Goal: Task Accomplishment & Management: Manage account settings

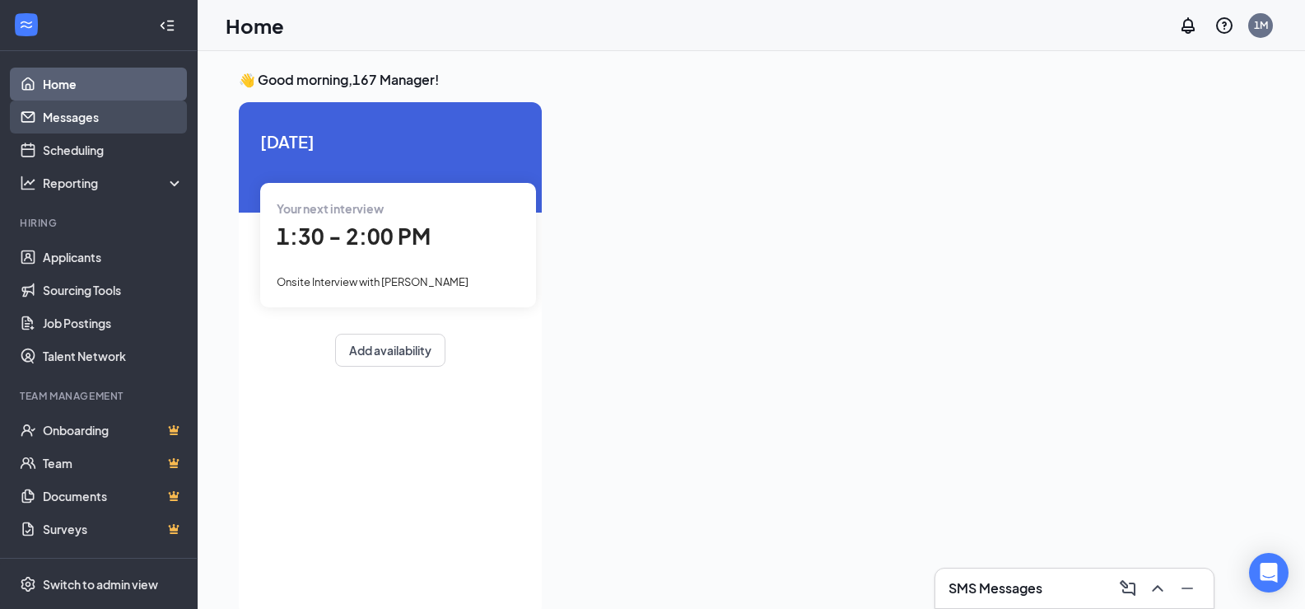
click at [90, 119] on link "Messages" at bounding box center [113, 116] width 141 height 33
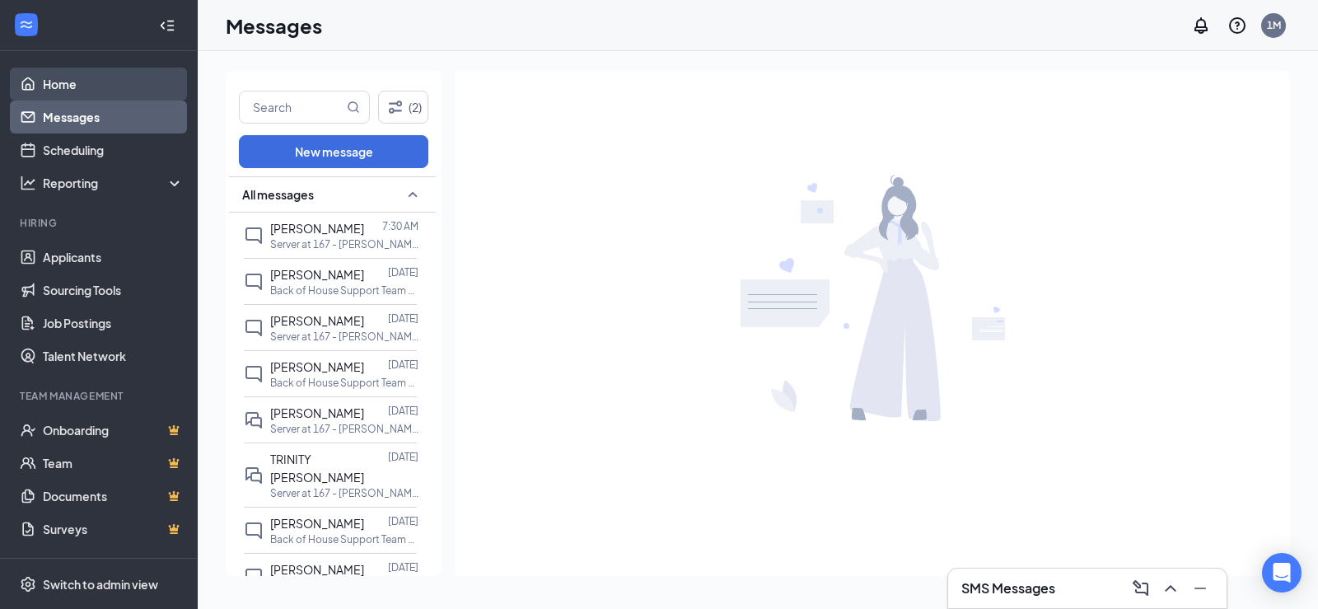
click at [107, 91] on link "Home" at bounding box center [113, 84] width 141 height 33
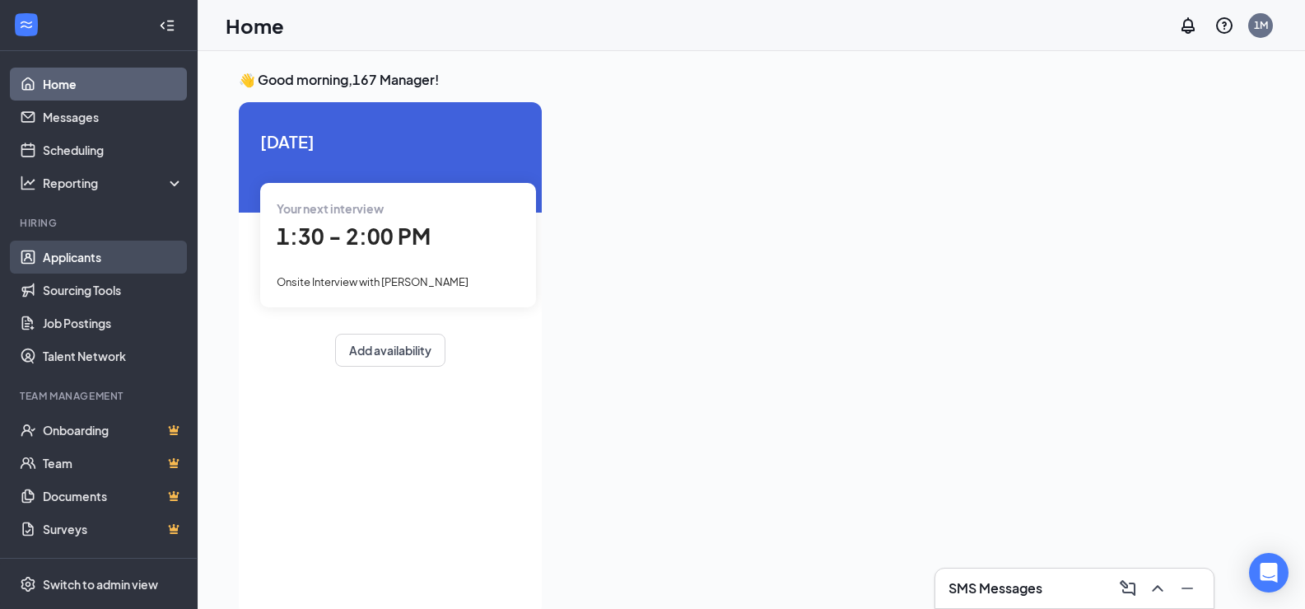
click at [104, 257] on link "Applicants" at bounding box center [113, 256] width 141 height 33
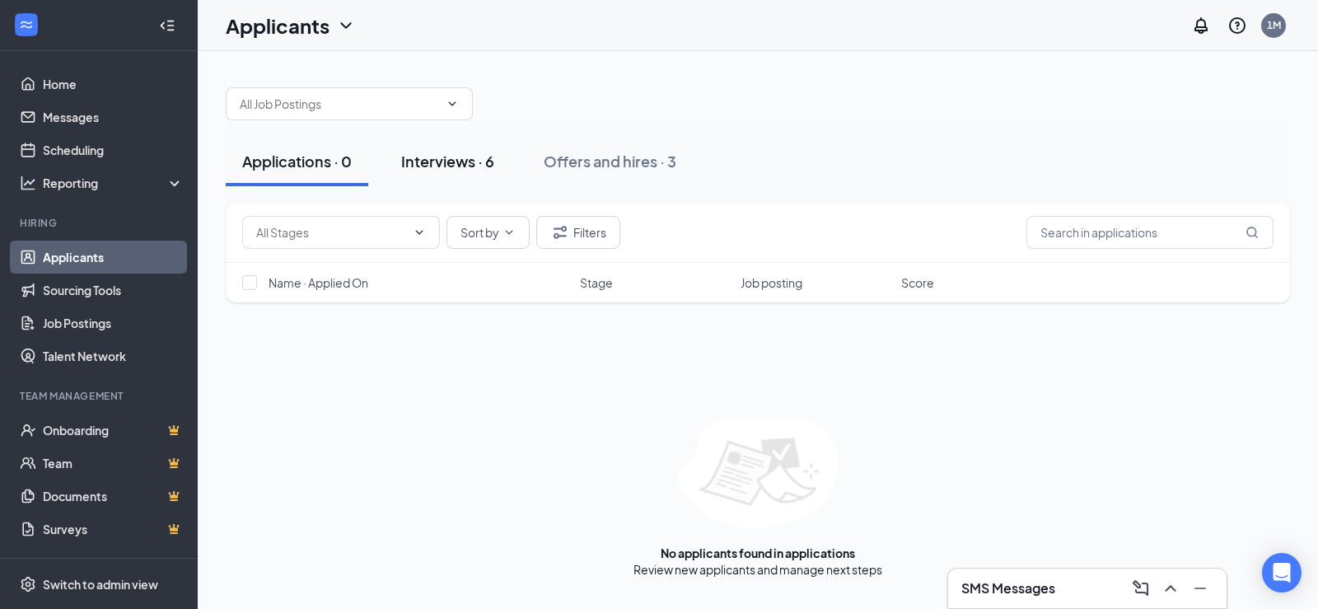
click at [459, 161] on div "Interviews · 6" at bounding box center [447, 161] width 93 height 21
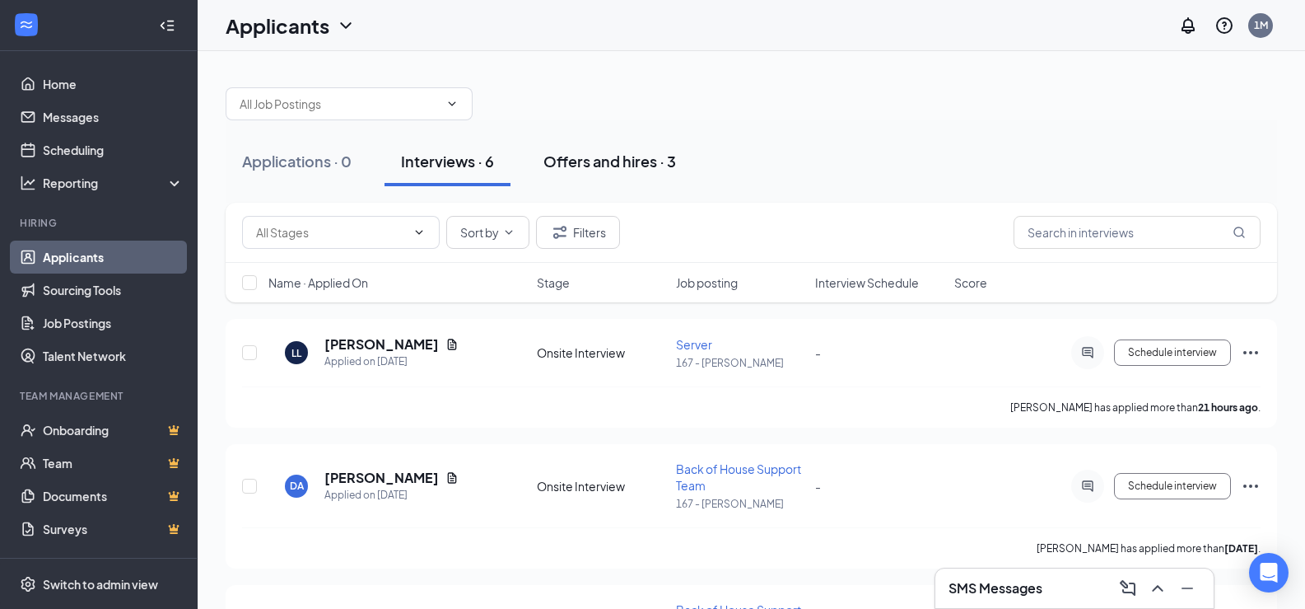
click at [593, 161] on div "Offers and hires · 3" at bounding box center [610, 161] width 133 height 21
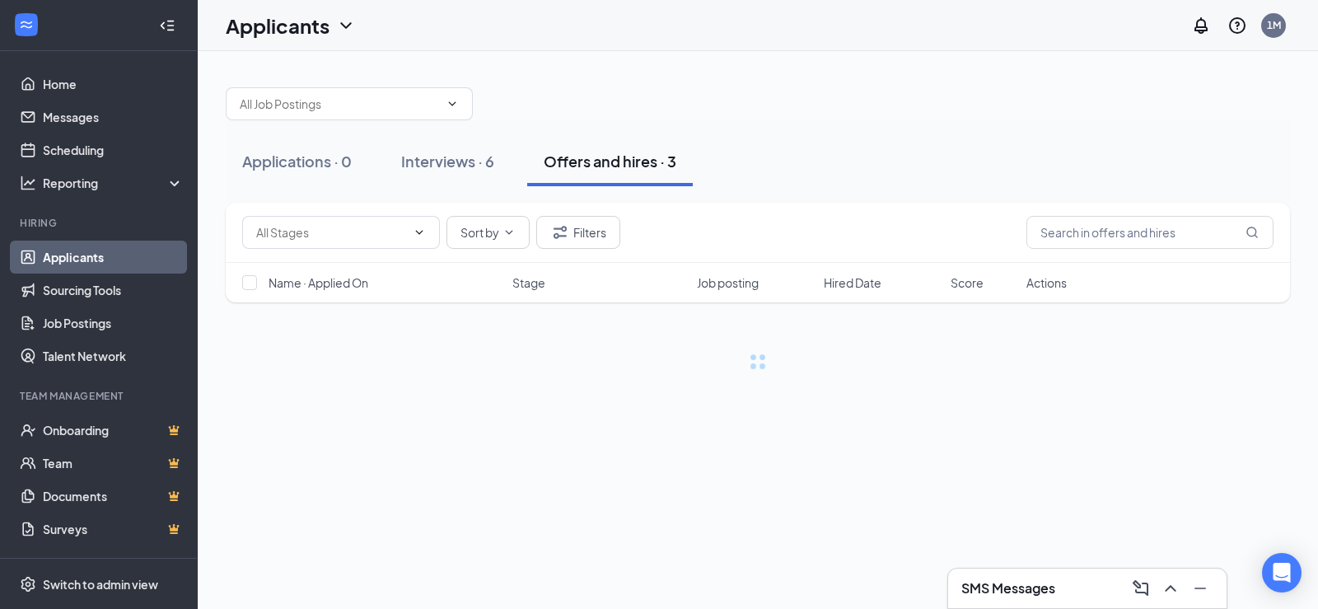
click at [594, 157] on div "Offers and hires · 3" at bounding box center [610, 161] width 133 height 21
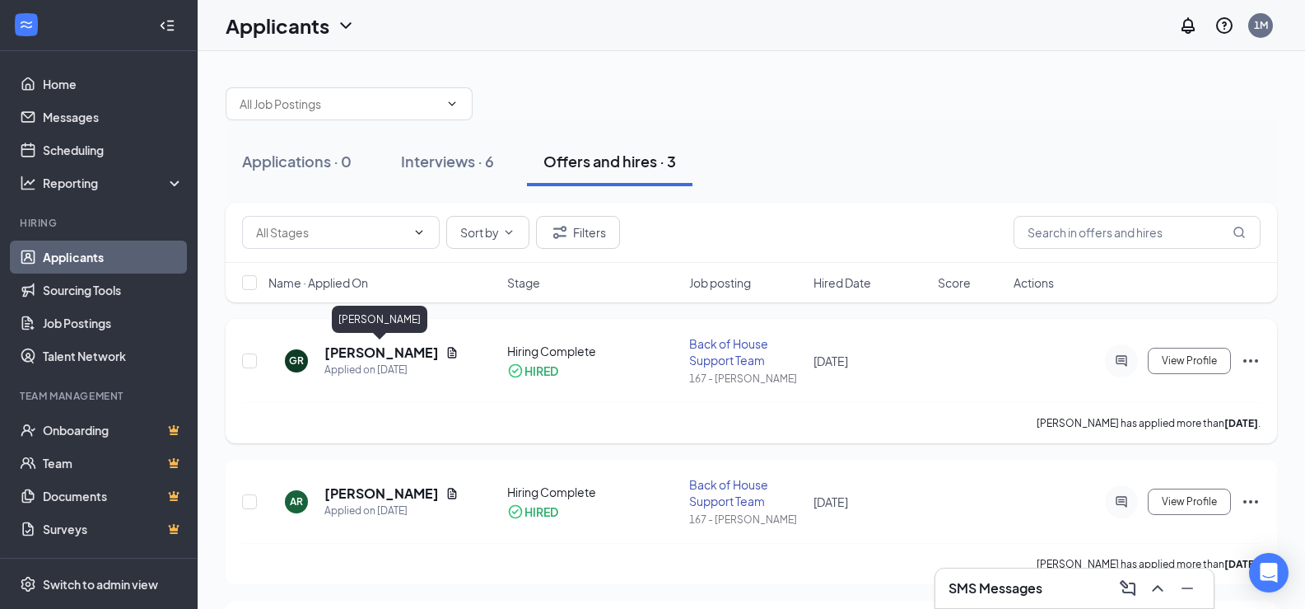
click at [392, 354] on h5 "[PERSON_NAME]" at bounding box center [381, 352] width 114 height 18
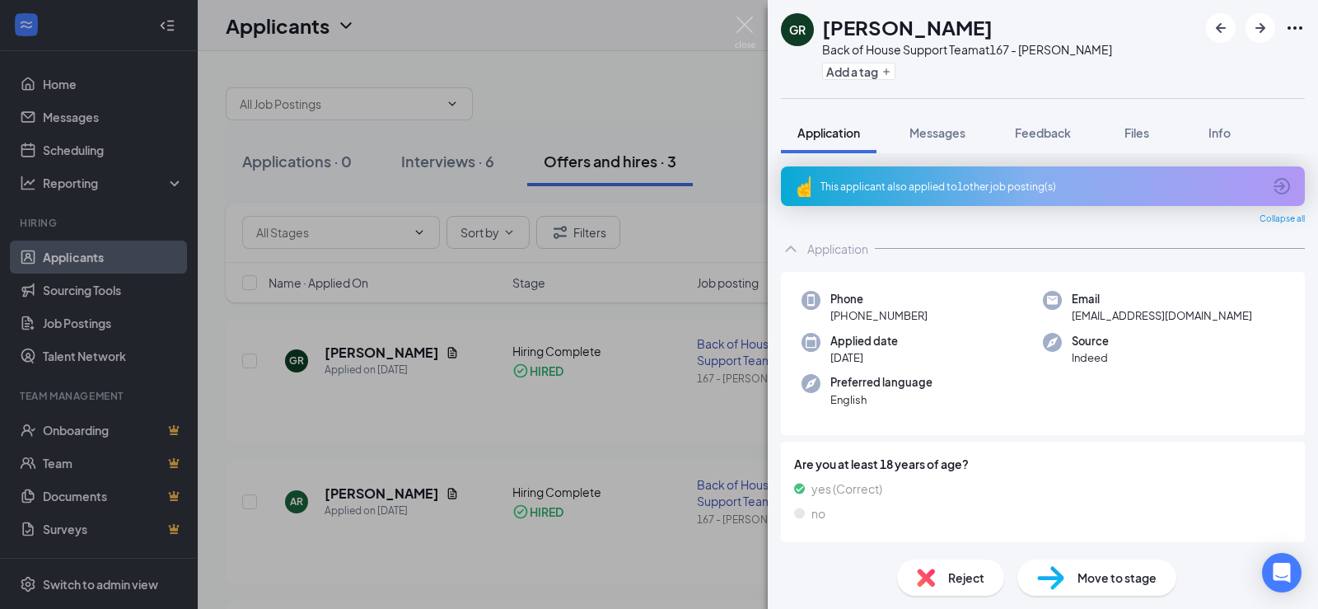
click at [1079, 584] on span "Move to stage" at bounding box center [1116, 577] width 79 height 18
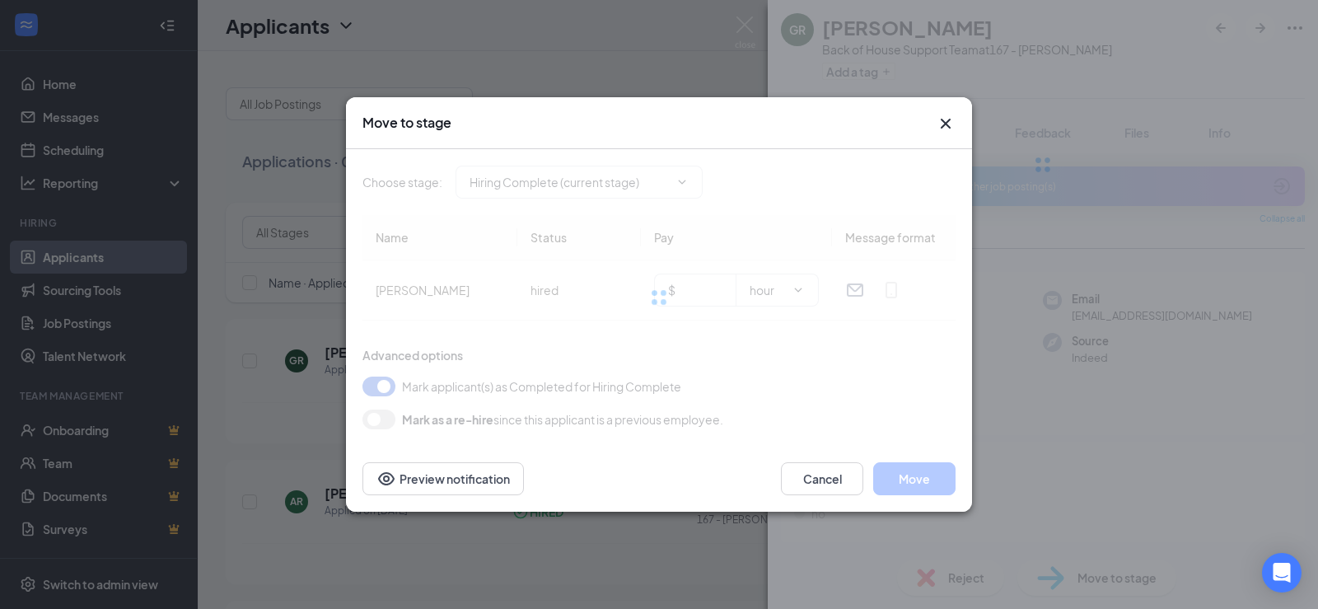
type input "Hiring Complete (current stage)"
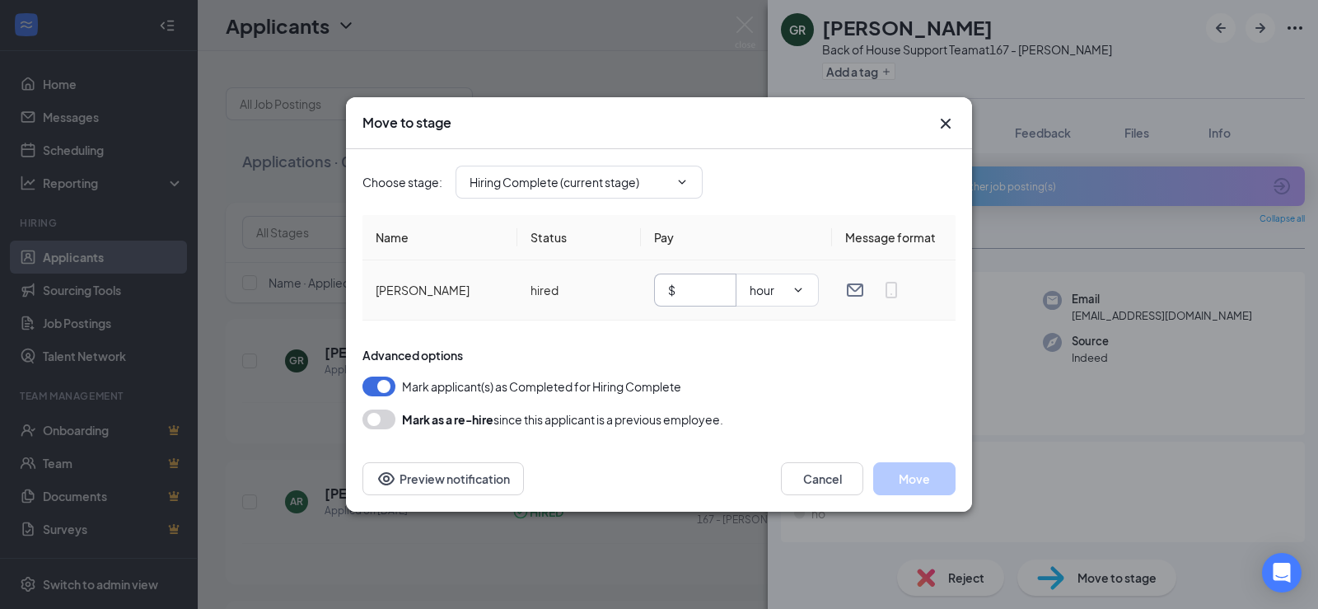
click at [699, 288] on input "text" at bounding box center [701, 290] width 44 height 18
type input "14"
click at [771, 244] on th "Pay" at bounding box center [736, 237] width 191 height 45
click at [931, 483] on button "Move" at bounding box center [914, 478] width 82 height 33
click at [587, 181] on input "Hiring Complete (current stage)" at bounding box center [568, 182] width 199 height 18
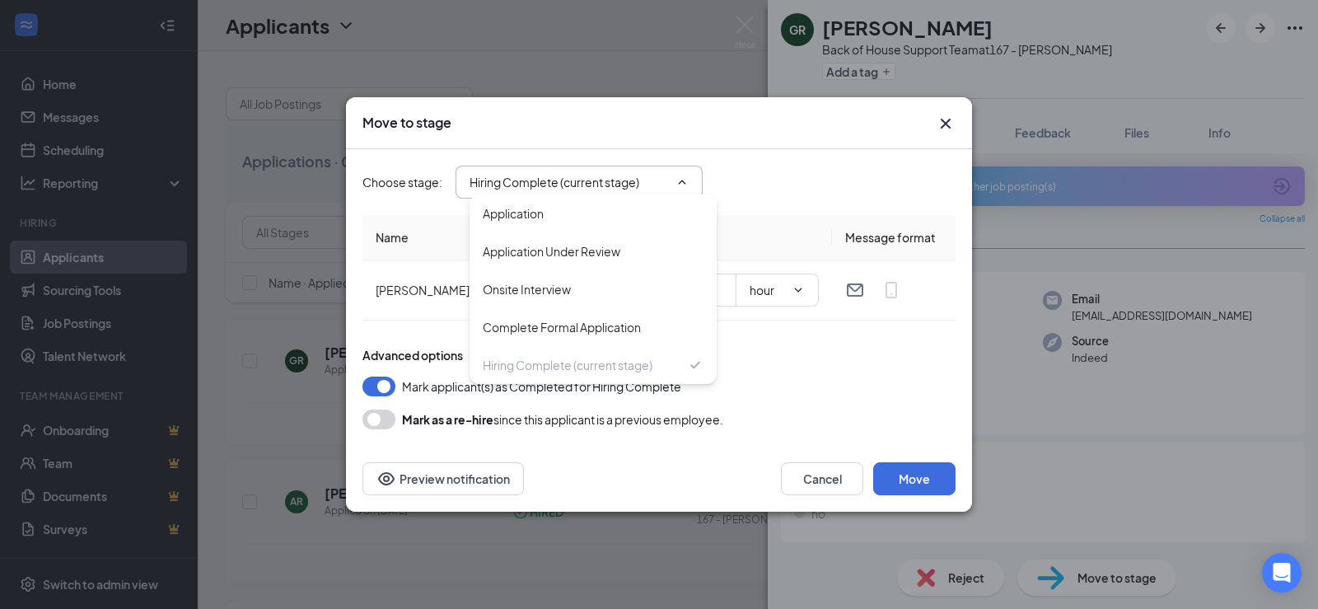
click at [838, 147] on div "Move to stage" at bounding box center [659, 123] width 626 height 52
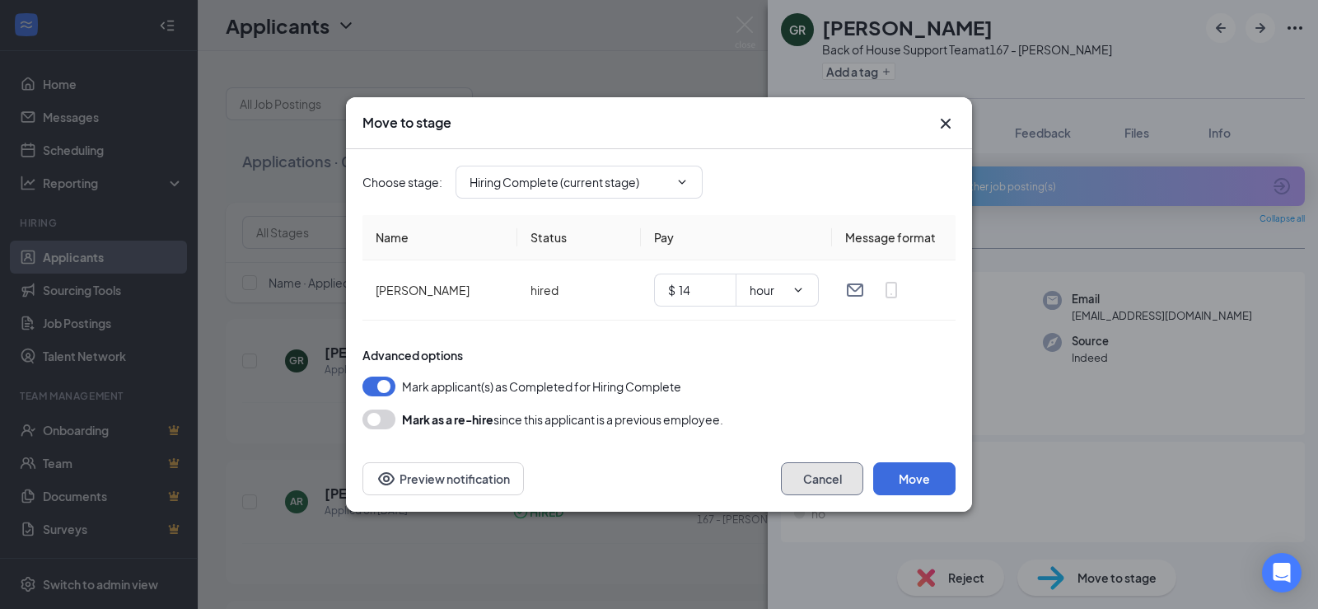
click at [807, 482] on button "Cancel" at bounding box center [822, 478] width 82 height 33
